Goal: Transaction & Acquisition: Purchase product/service

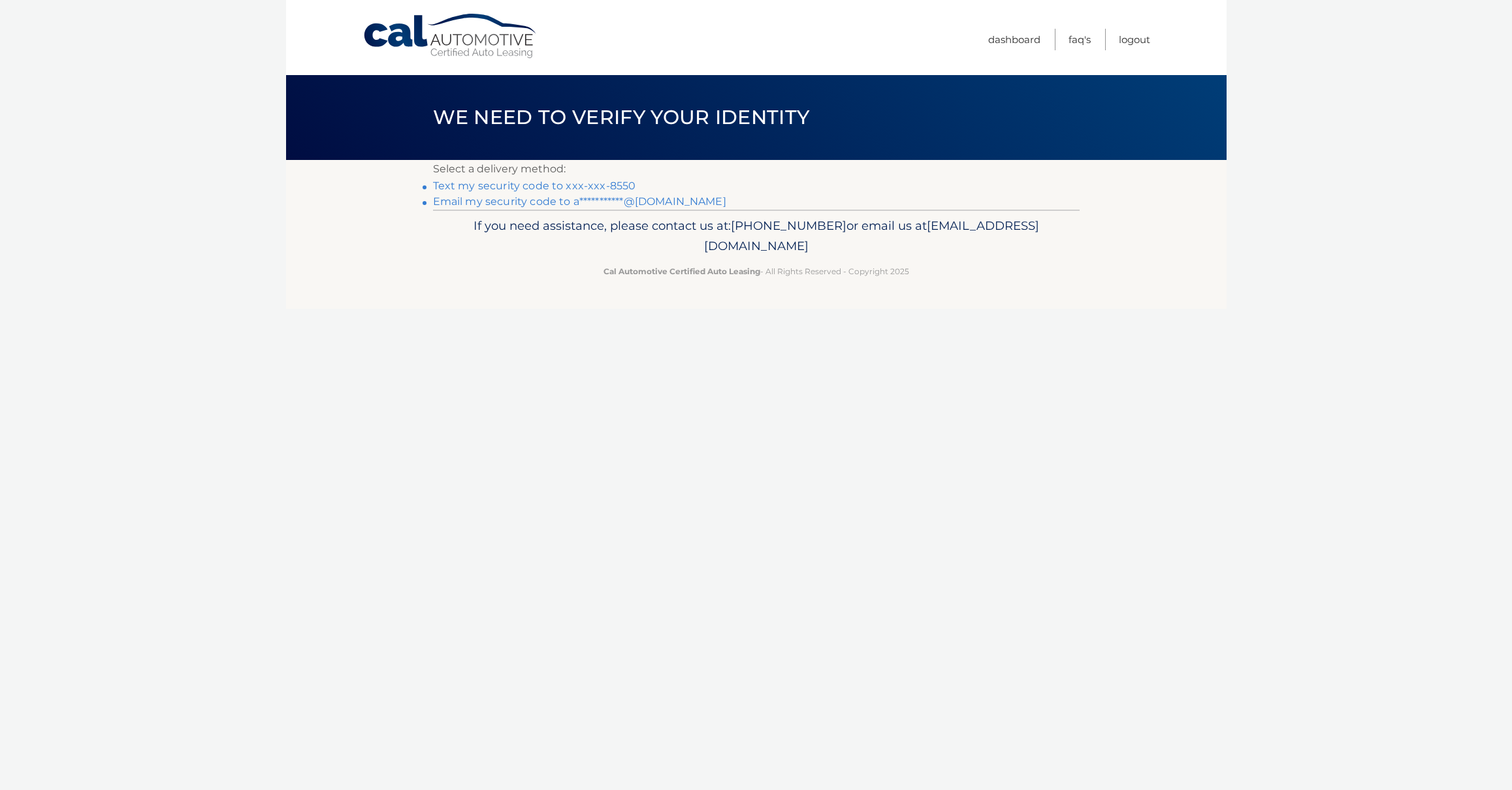
click at [564, 185] on link "Text my security code to xxx-xxx-8550" at bounding box center [534, 186] width 203 height 12
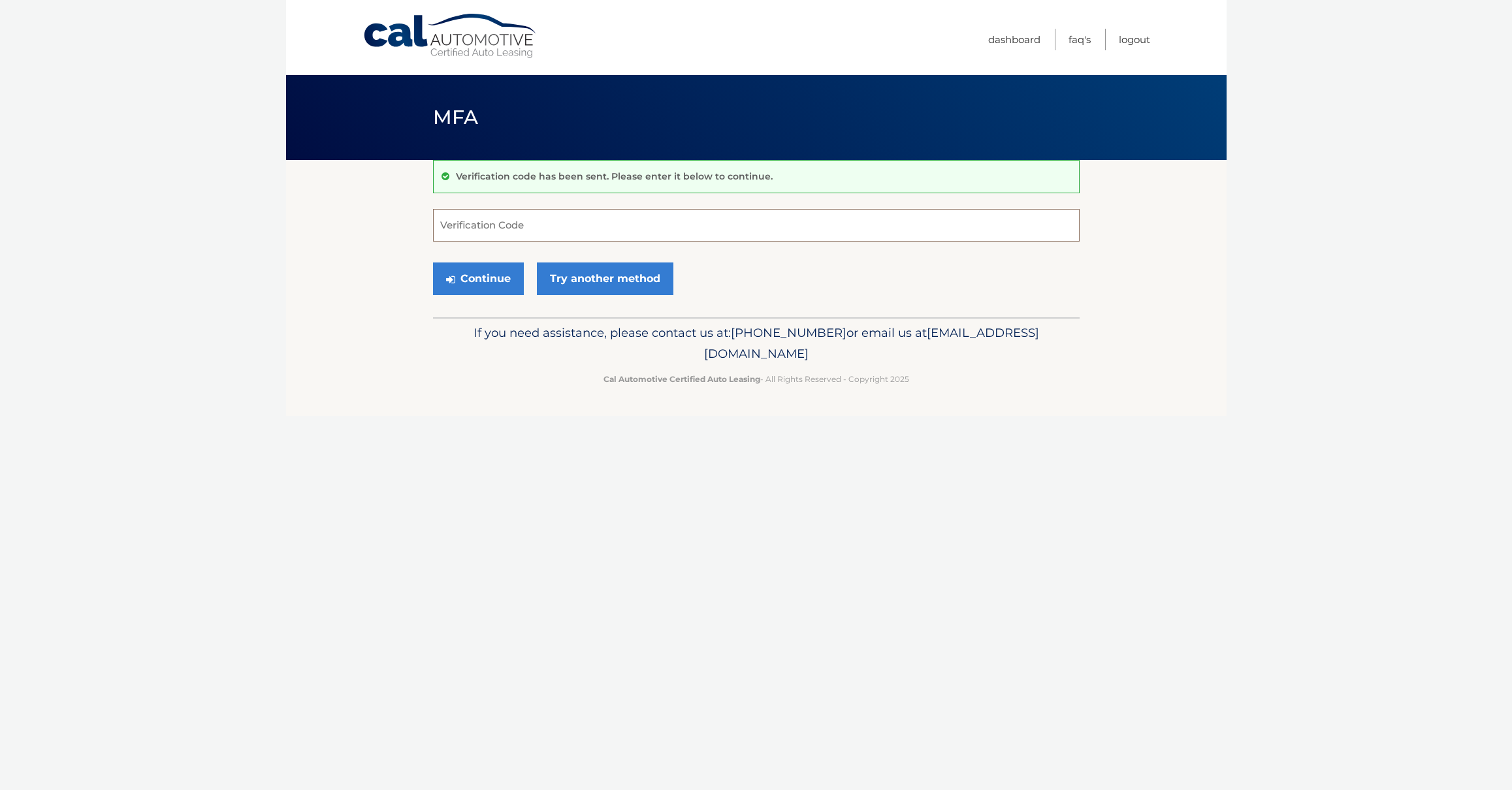
click at [542, 223] on input "Verification Code" at bounding box center [756, 225] width 647 height 32
type input "698842"
click at [488, 288] on button "Continue" at bounding box center [478, 279] width 90 height 32
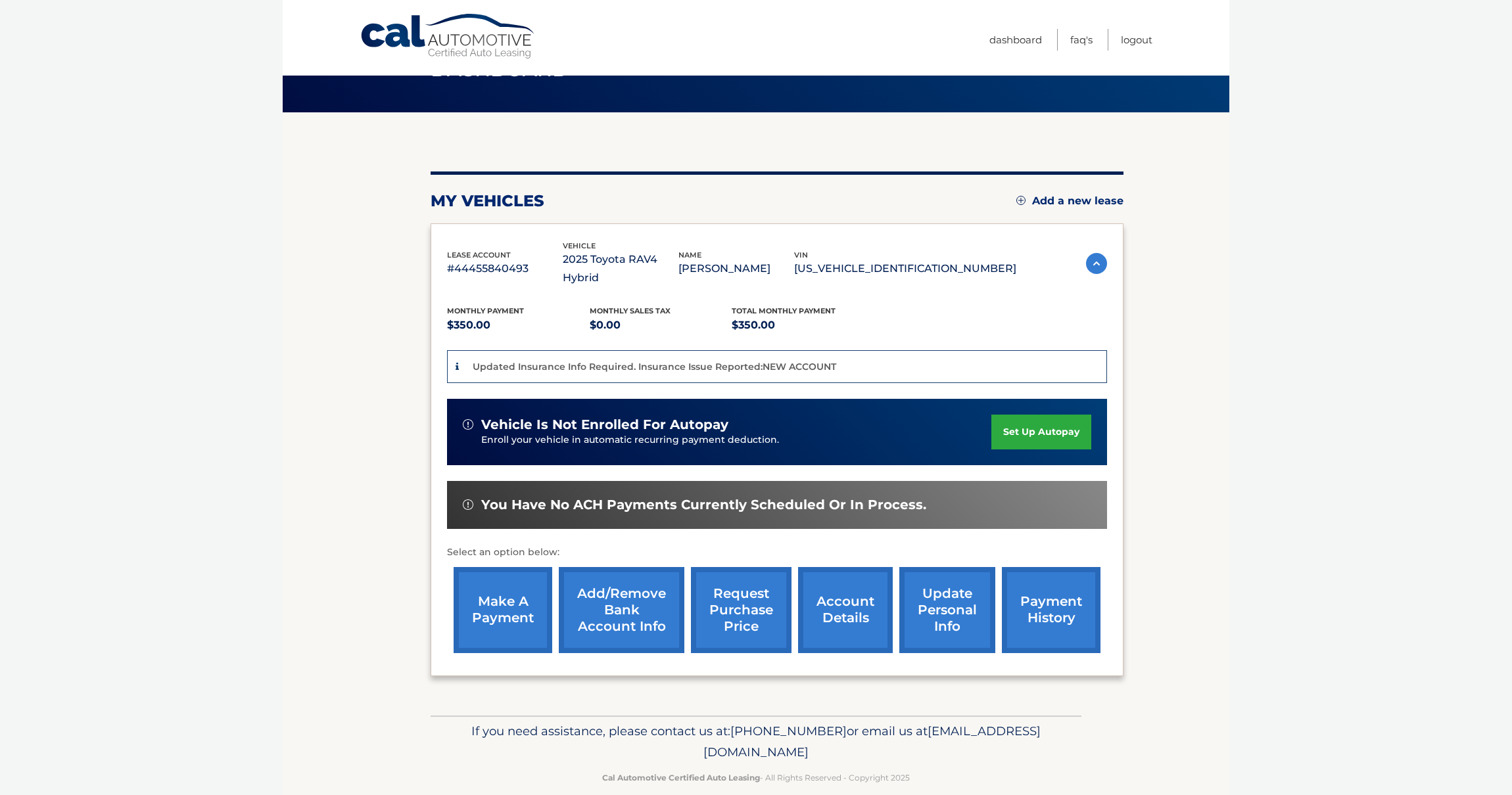
scroll to position [51, 0]
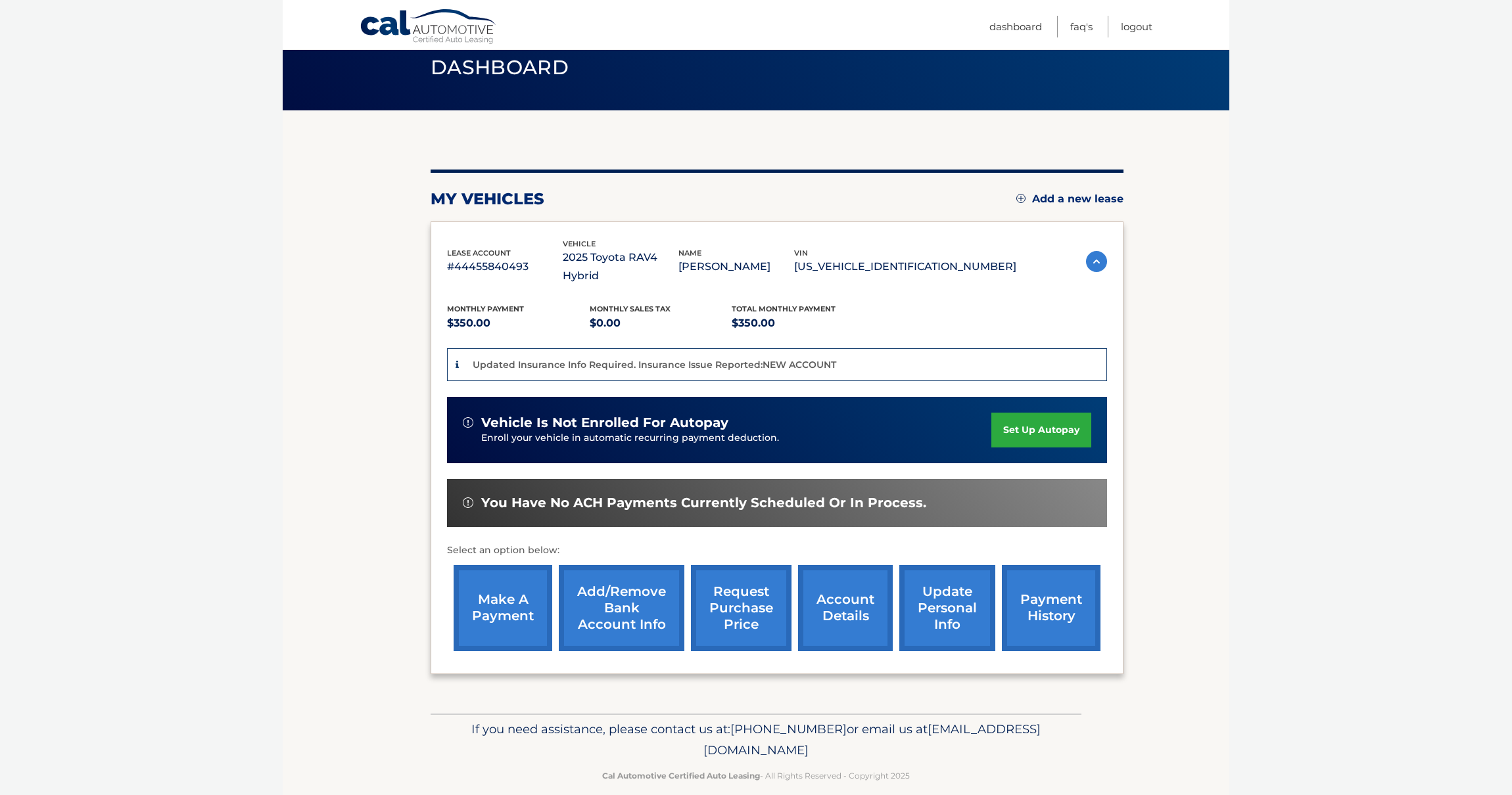
click at [512, 587] on link "make a payment" at bounding box center [503, 608] width 99 height 86
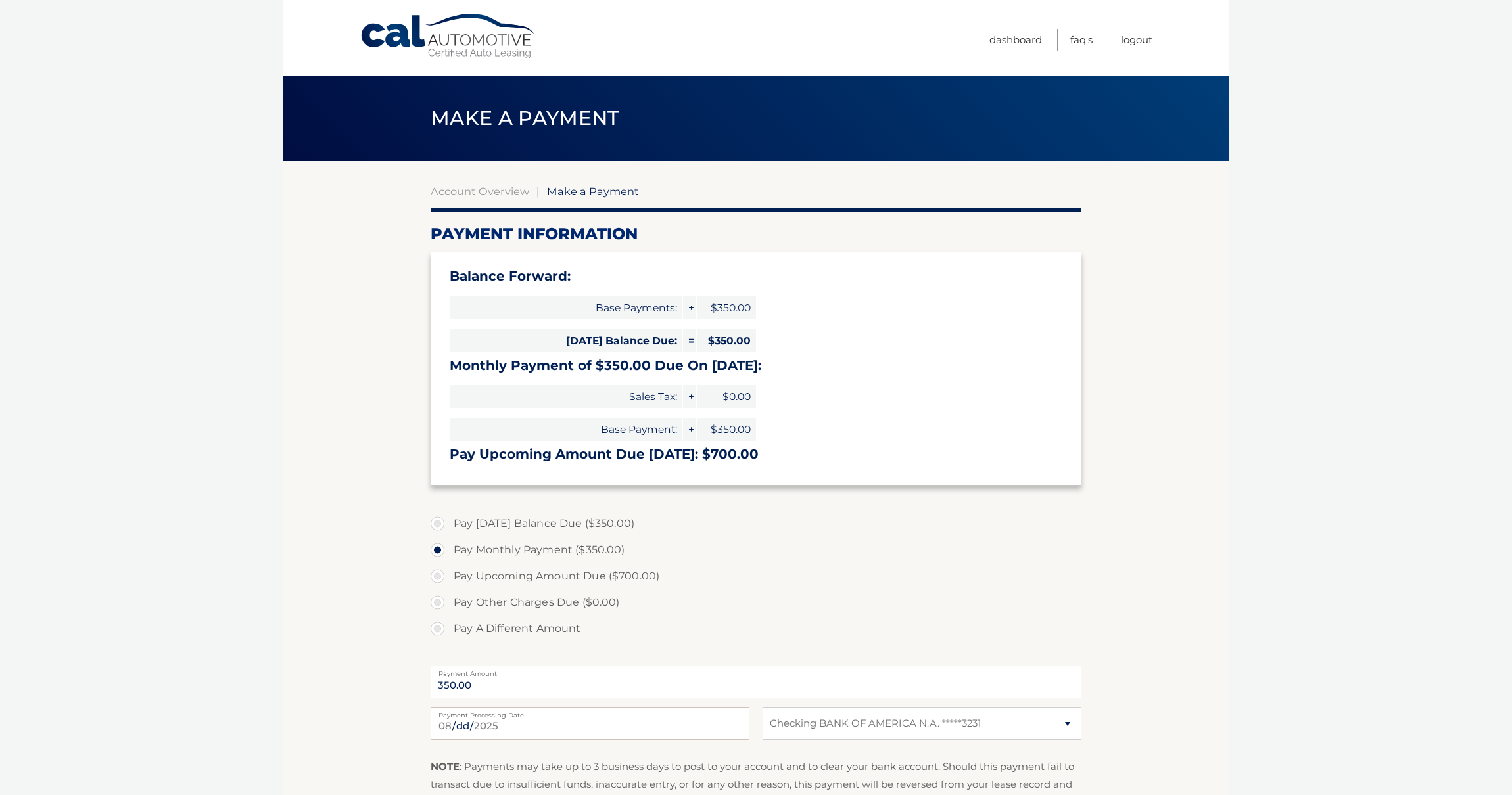
select select "ZWIzNTJkNzYtNWE5MC00ZTk4LThlODQtOWNjYWJlMjQ2MGIw"
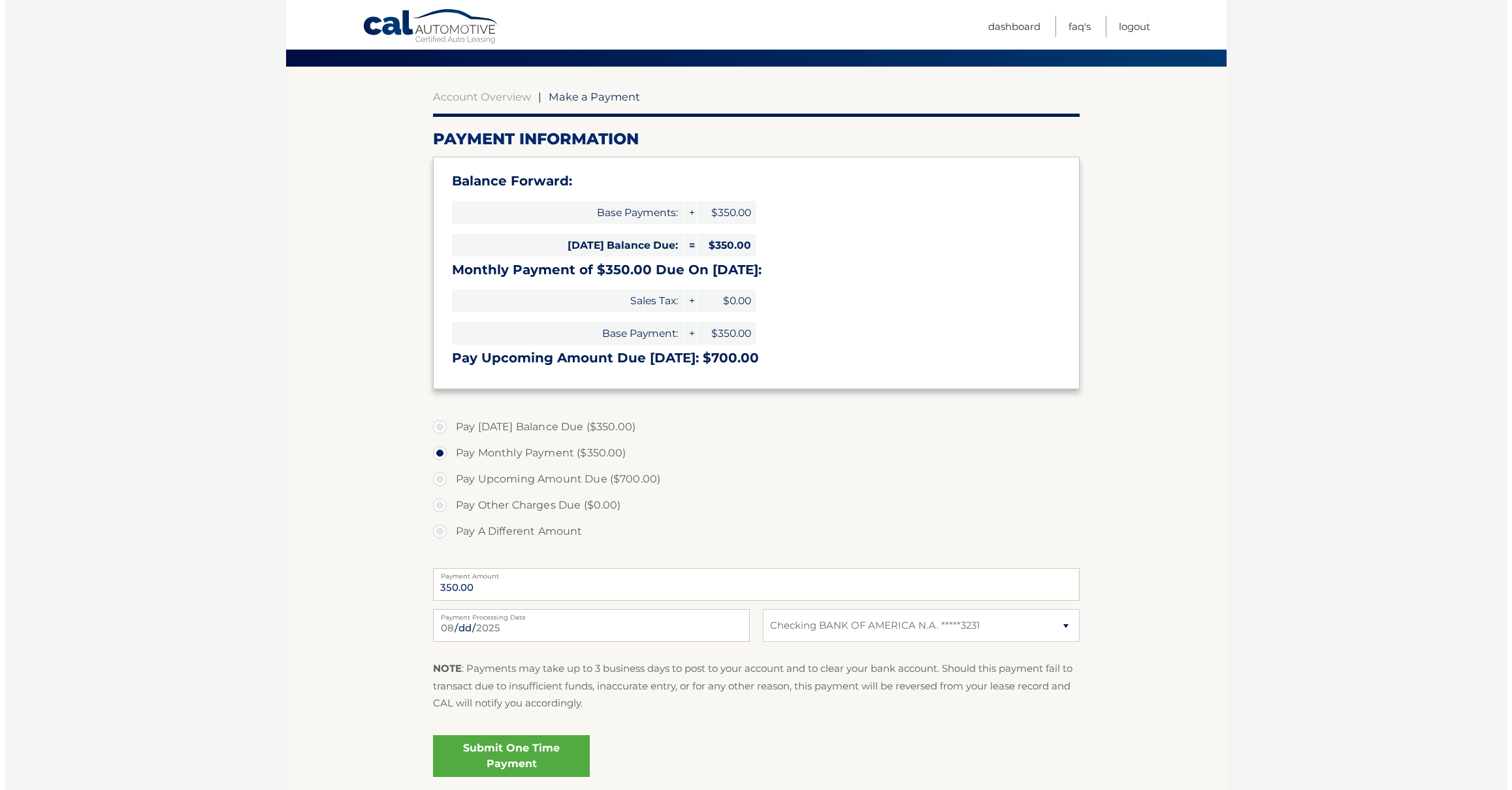
scroll to position [199, 0]
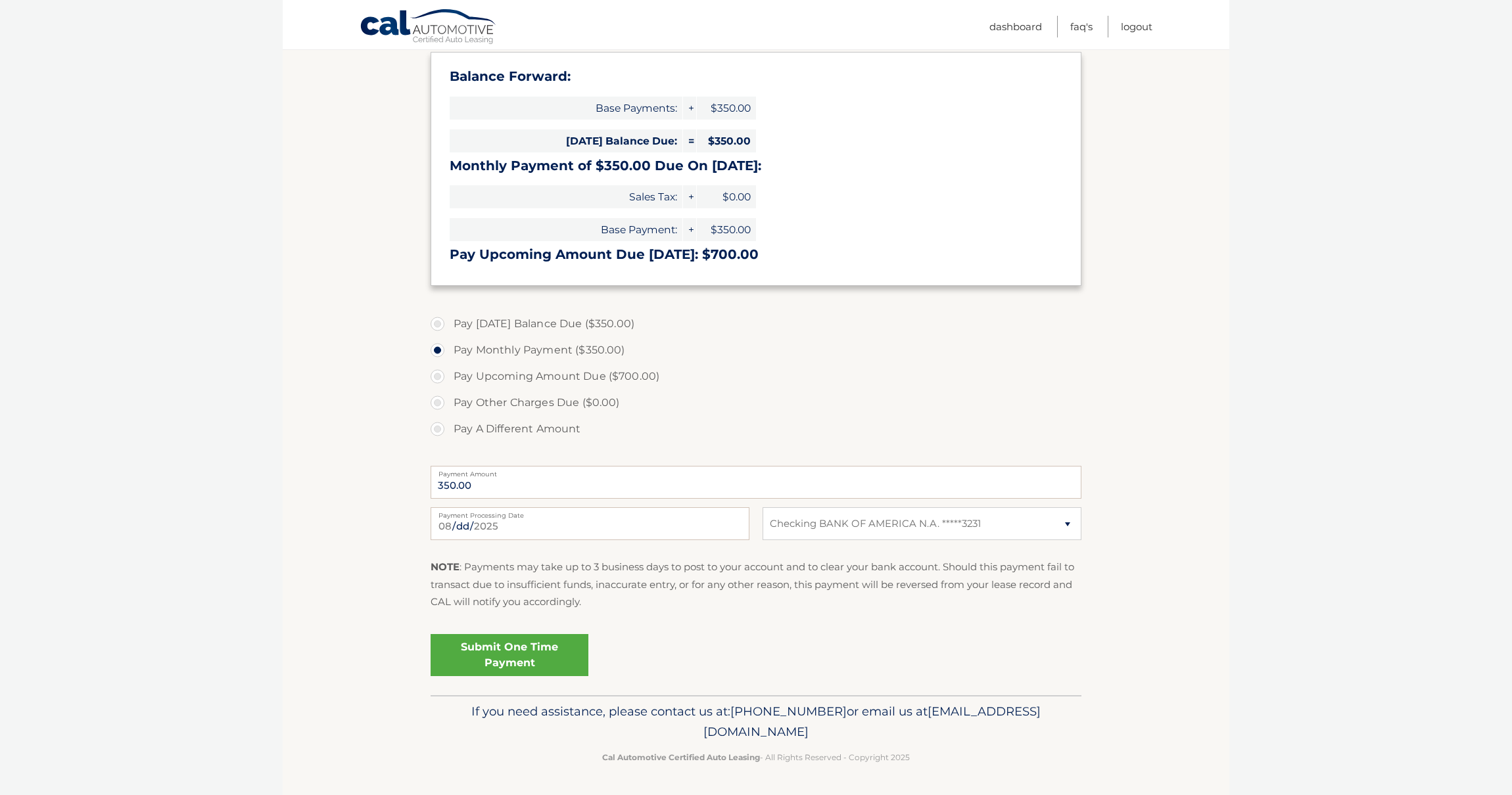
click at [536, 664] on link "Submit One Time Payment" at bounding box center [509, 655] width 158 height 42
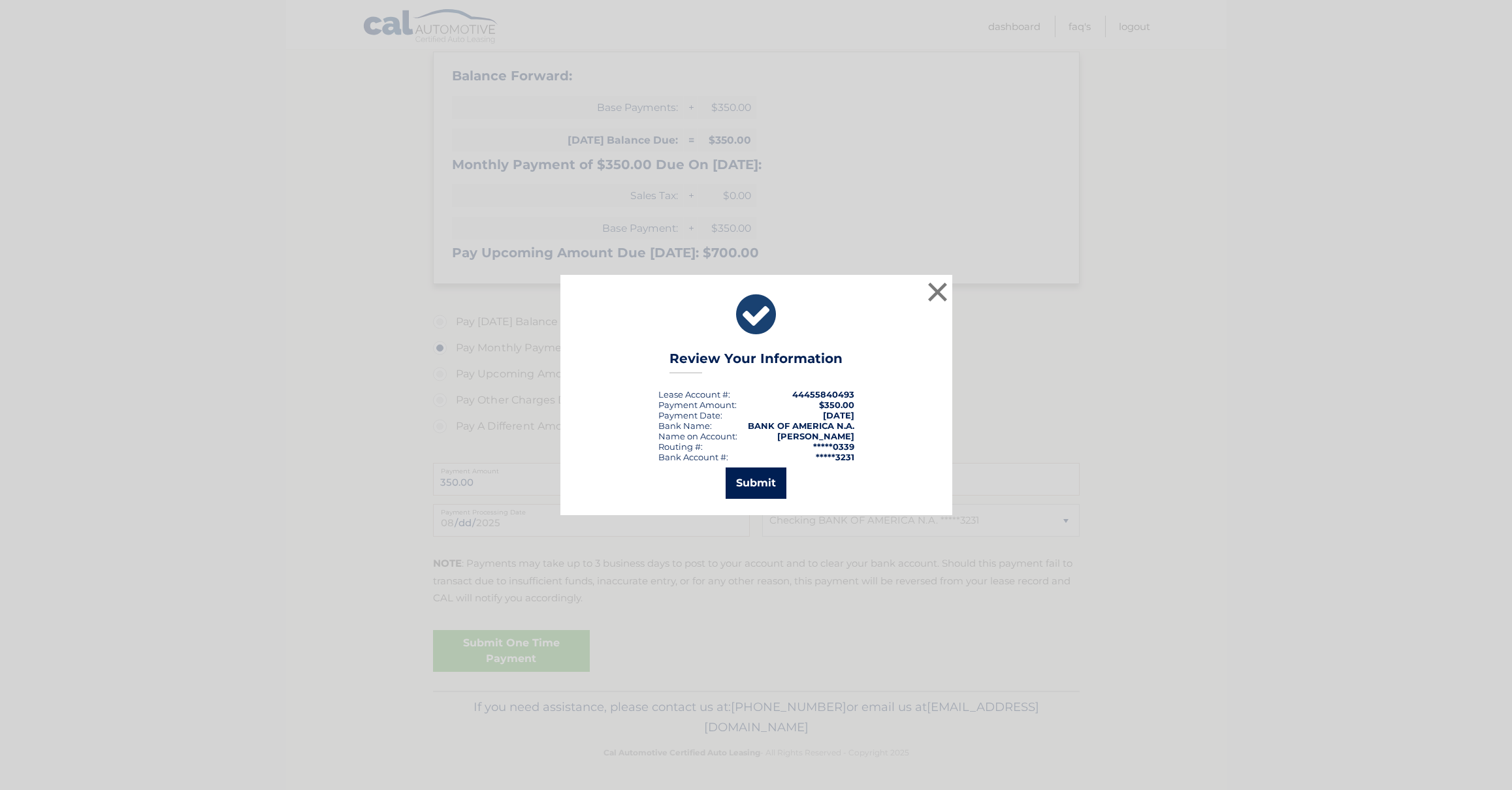
click at [758, 486] on button "Submit" at bounding box center [756, 483] width 61 height 32
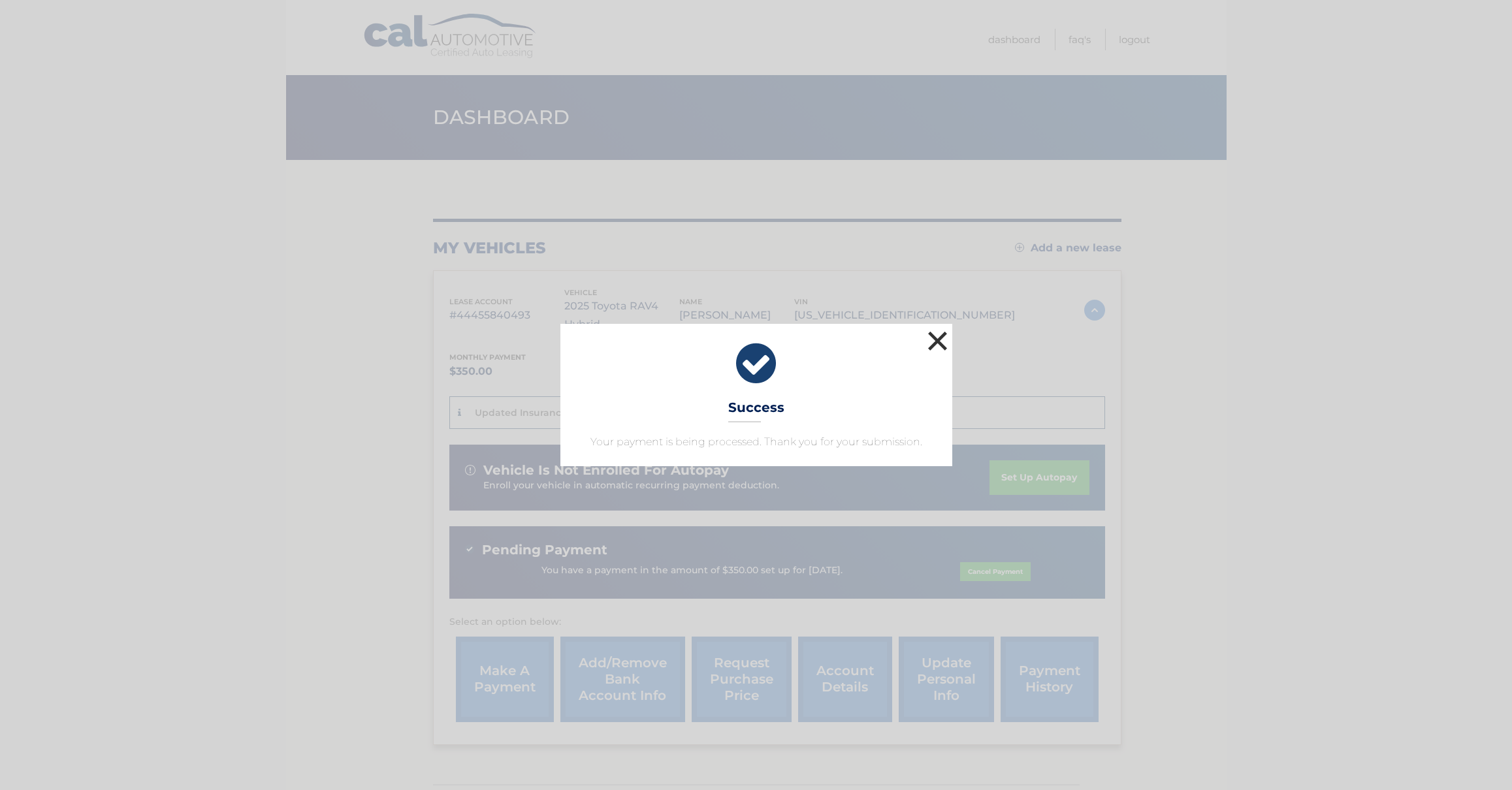
click at [942, 343] on button "×" at bounding box center [938, 341] width 26 height 26
